Goal: Task Accomplishment & Management: Manage account settings

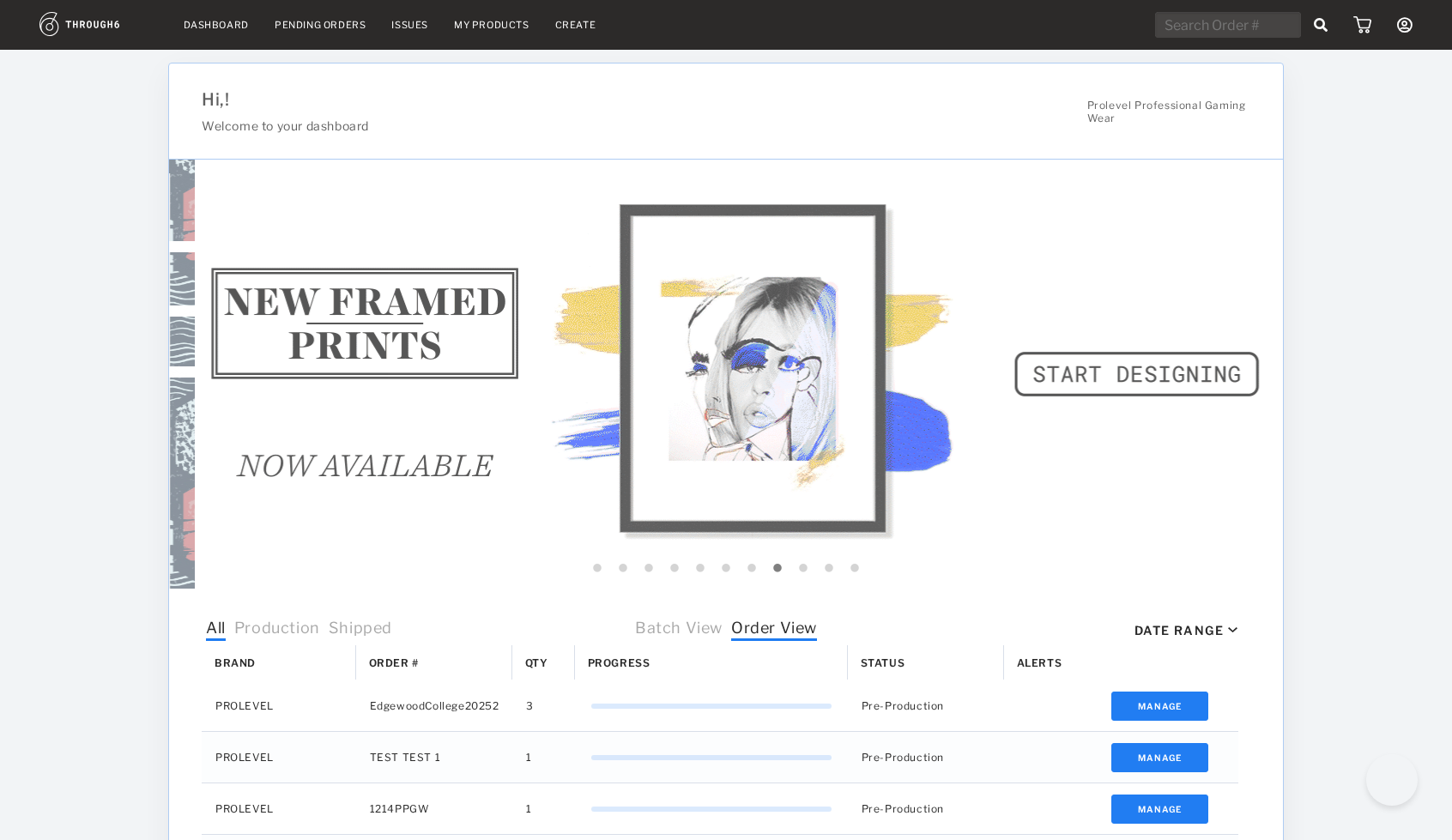
select select "7"
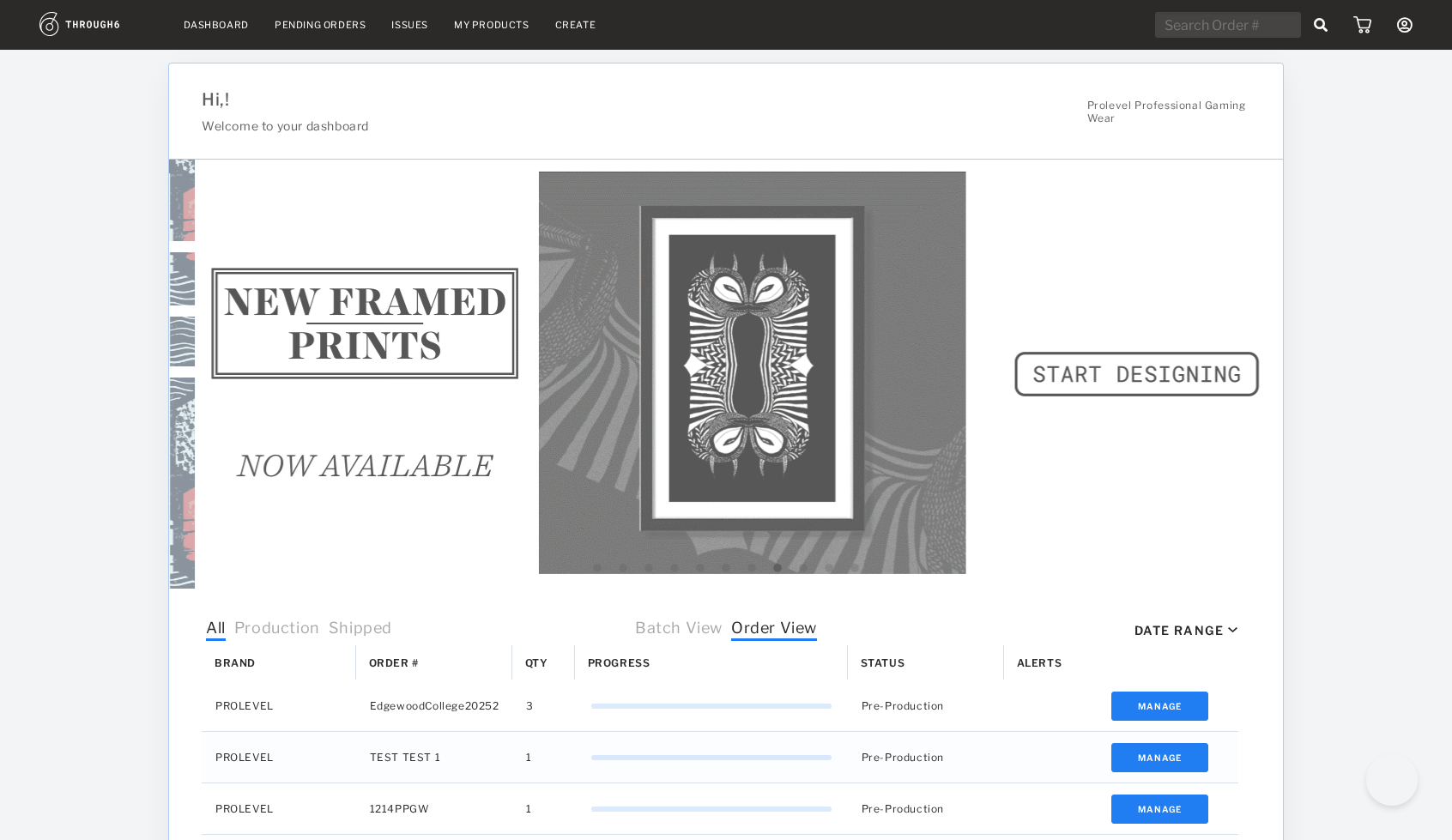
select select "2025"
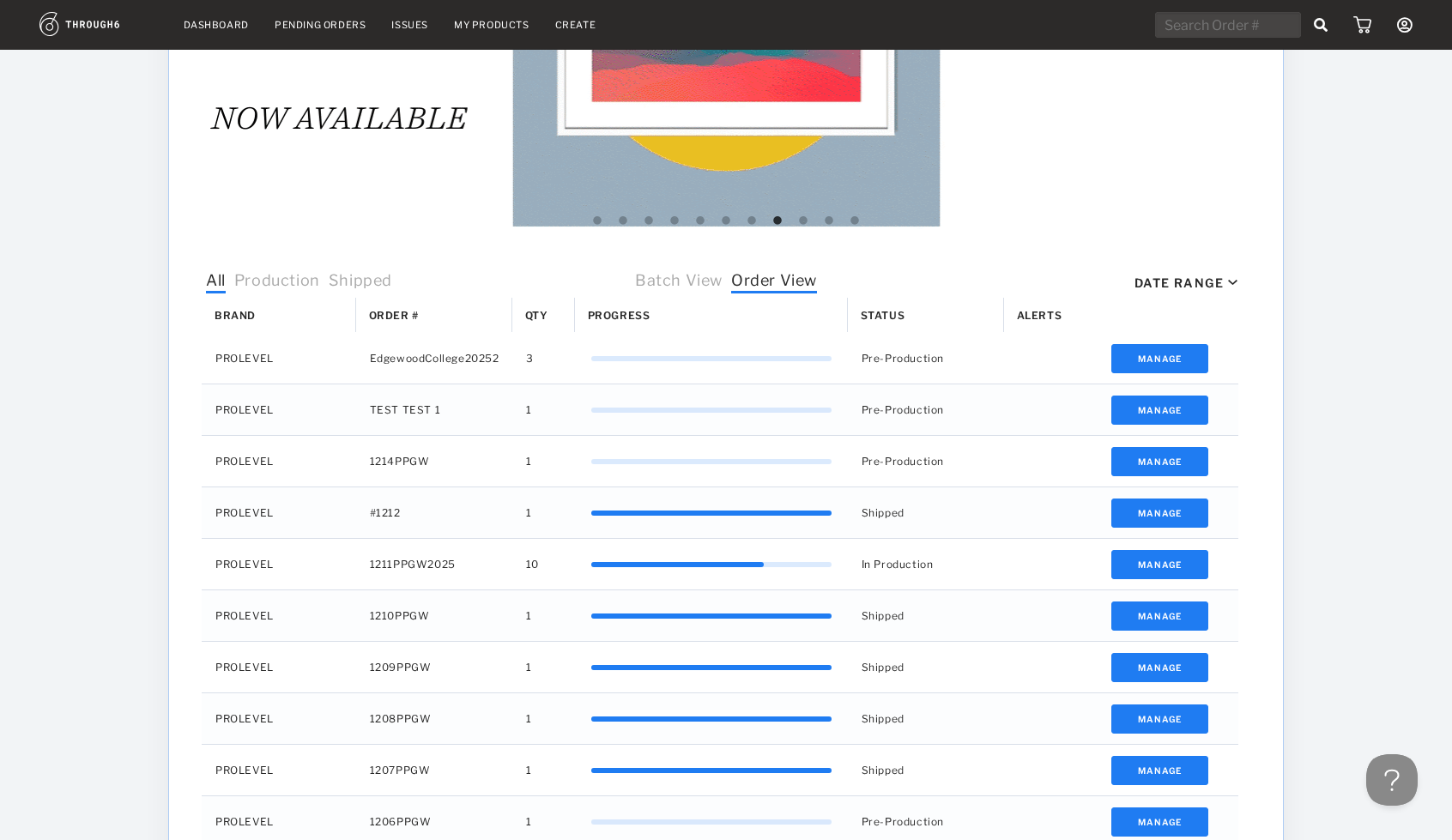
click at [485, 26] on link "My Products" at bounding box center [492, 25] width 75 height 12
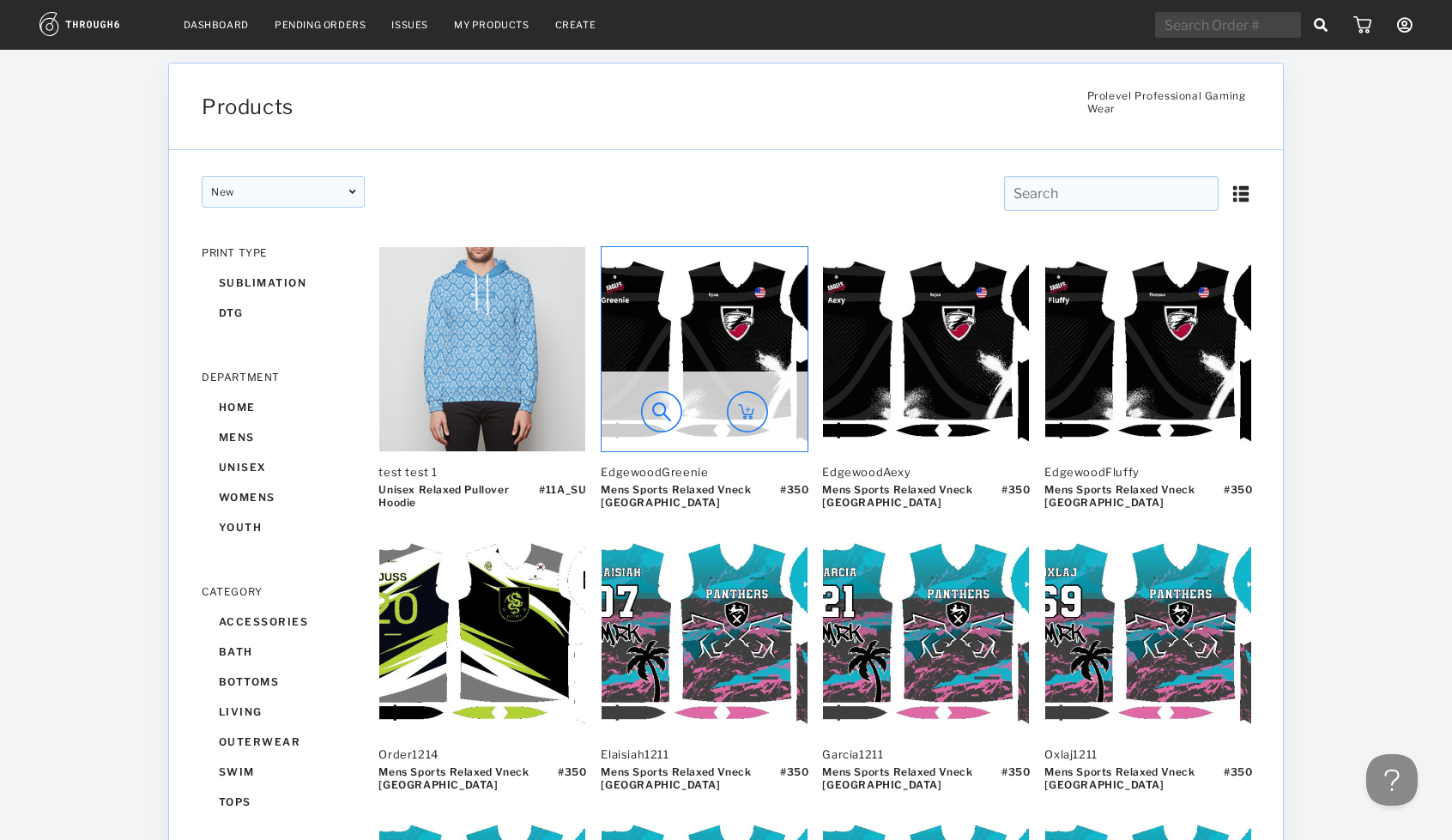
click at [660, 413] on img at bounding box center [661, 411] width 41 height 41
